Goal: Navigation & Orientation: Find specific page/section

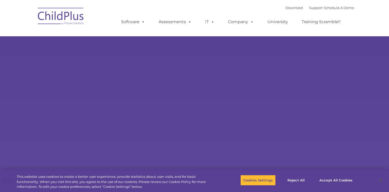
select select "MEDIUM"
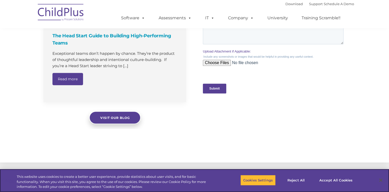
scroll to position [494, 0]
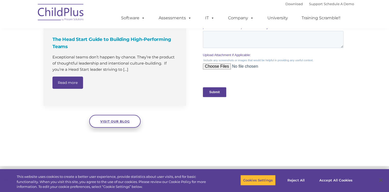
click at [107, 121] on span "Visit our blog" at bounding box center [115, 121] width 30 height 4
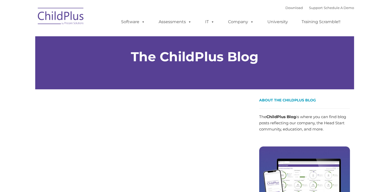
type input ""
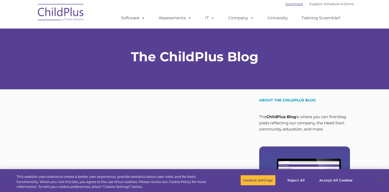
click at [293, 4] on link "Download" at bounding box center [293, 4] width 17 height 4
